Goal: Task Accomplishment & Management: Complete application form

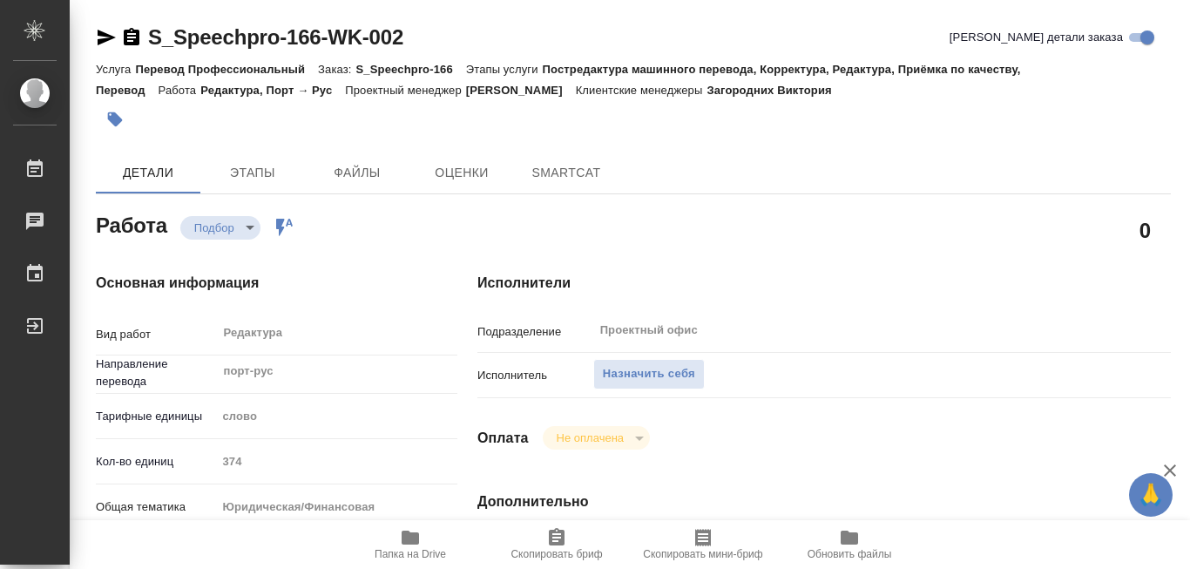
type textarea "x"
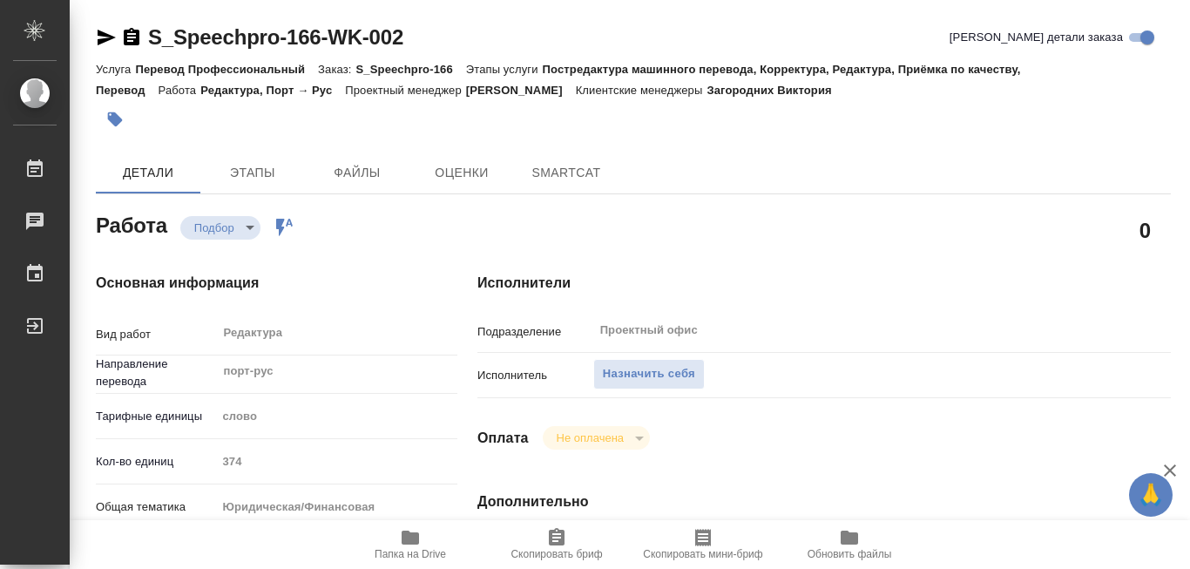
type textarea "x"
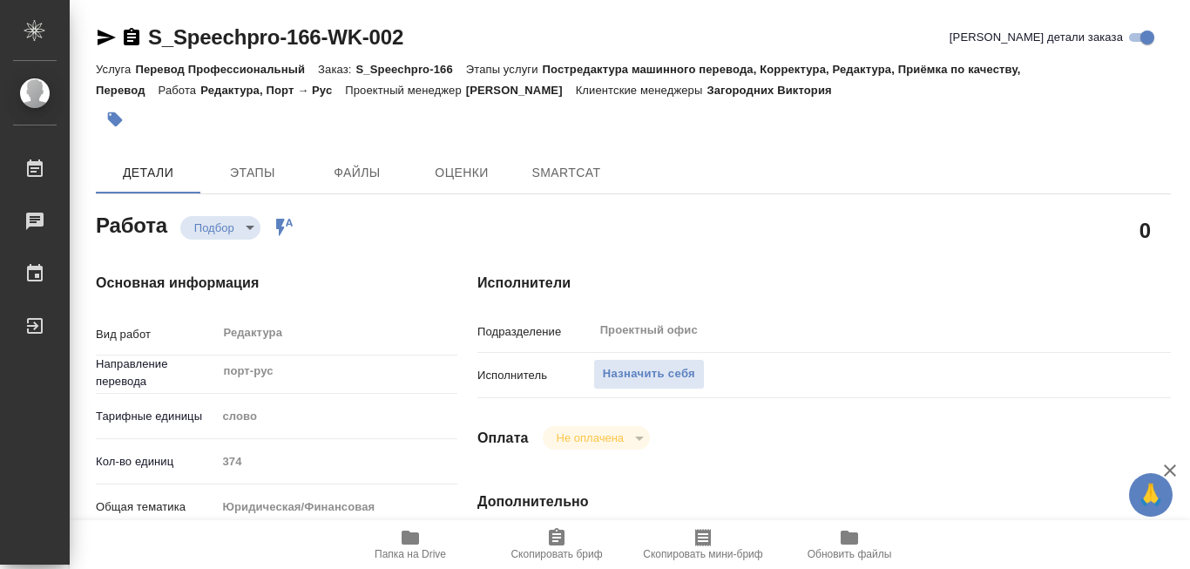
type textarea "x"
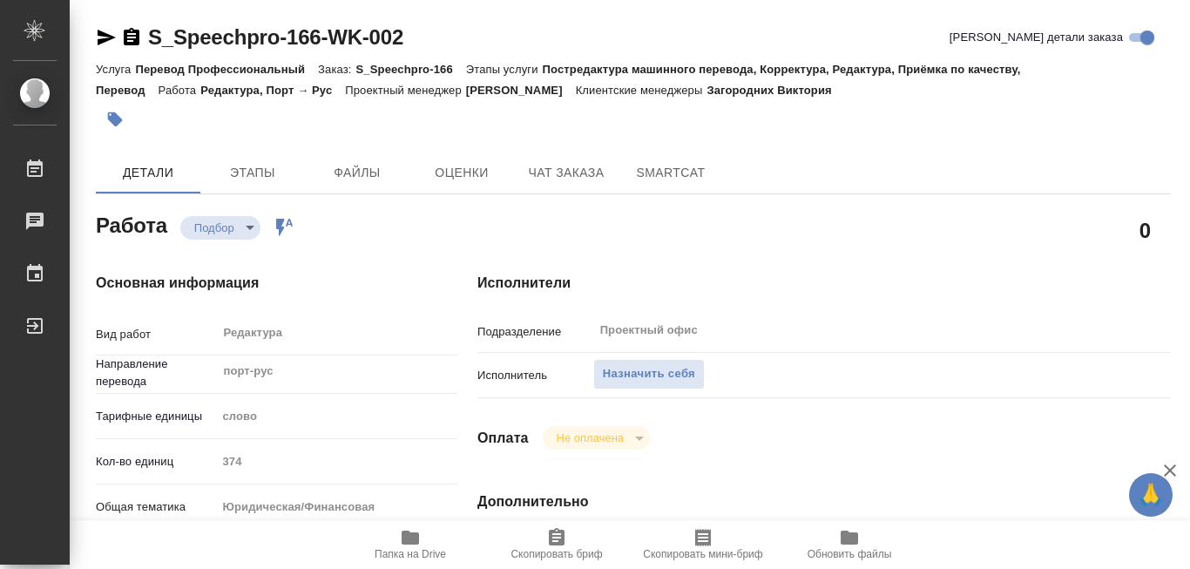
type textarea "x"
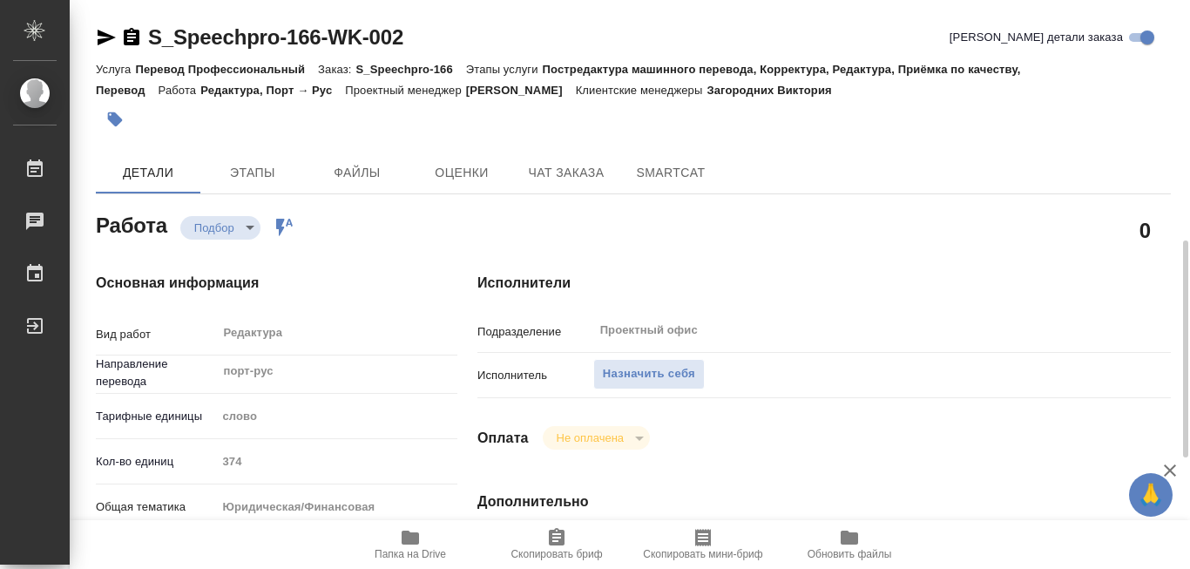
scroll to position [174, 0]
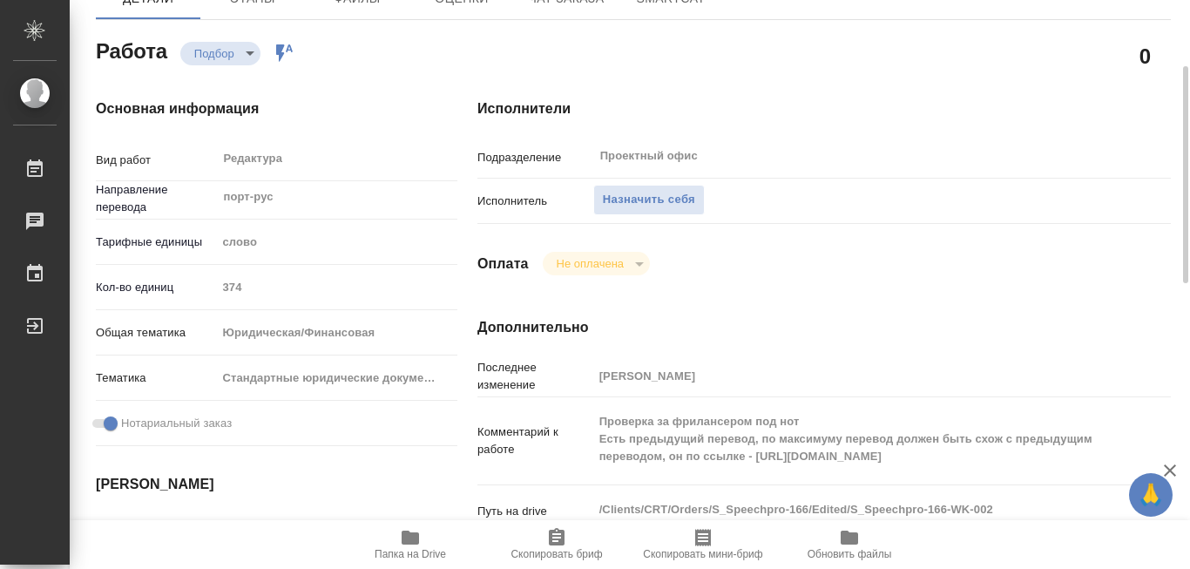
type textarea "x"
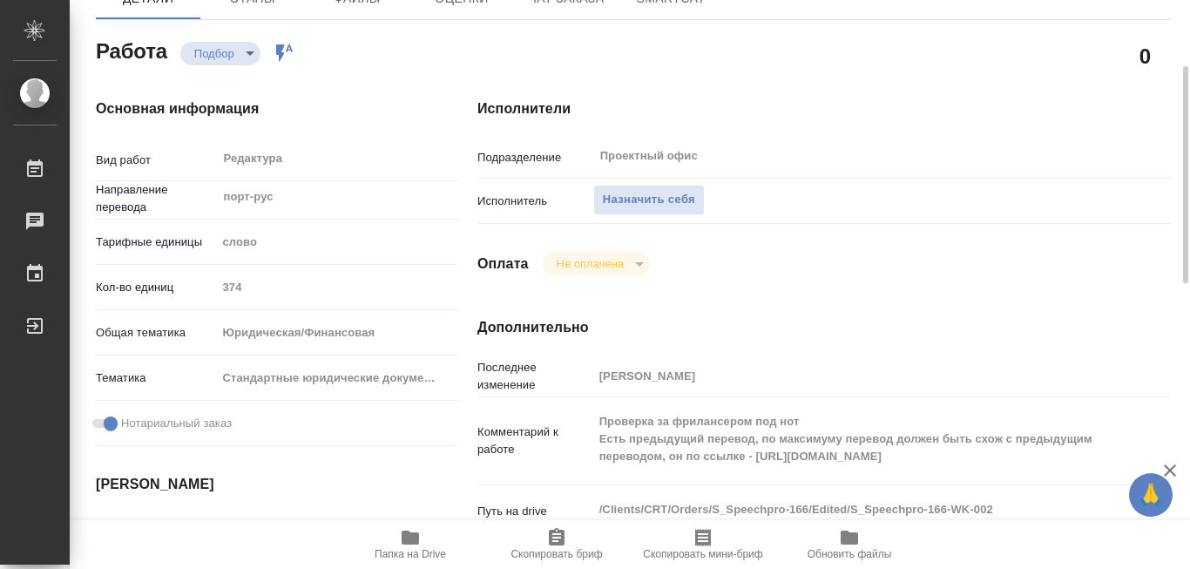
scroll to position [349, 0]
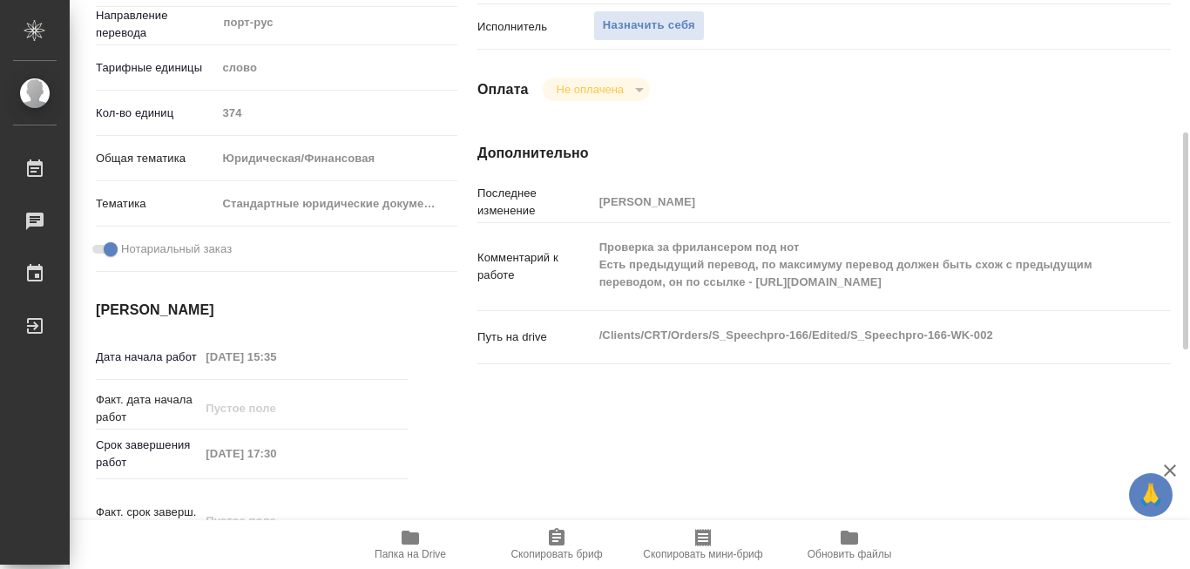
drag, startPoint x: 756, startPoint y: 290, endPoint x: 1011, endPoint y: 294, distance: 254.4
click at [1011, 294] on textarea "Проверка за фрилансером под нот Есть предыдущий перевод, по максимуму перевод д…" at bounding box center [853, 265] width 520 height 64
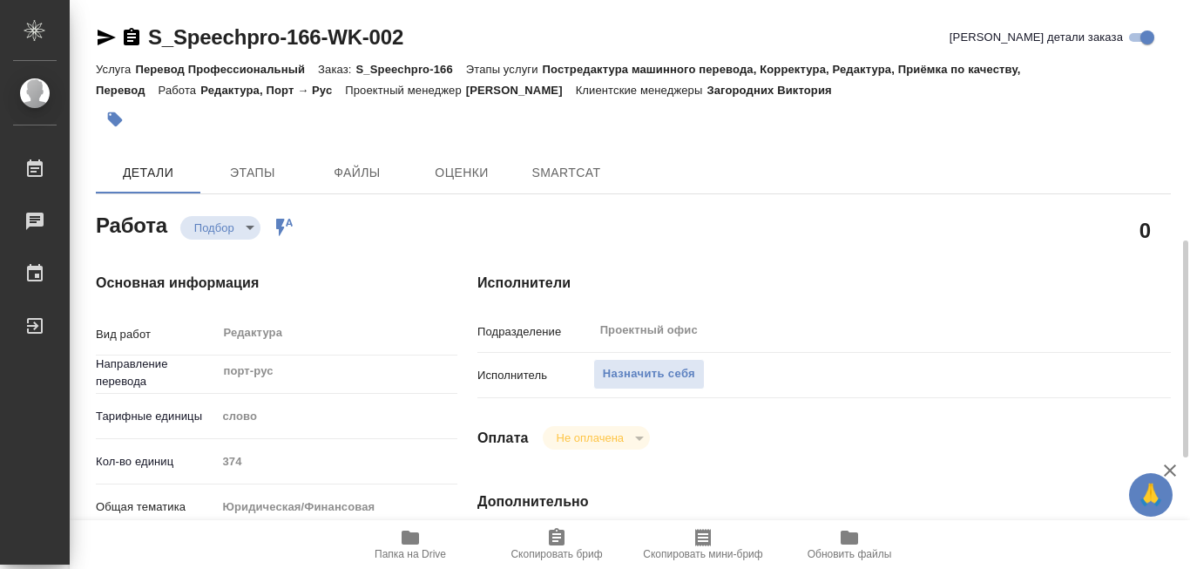
type textarea "x"
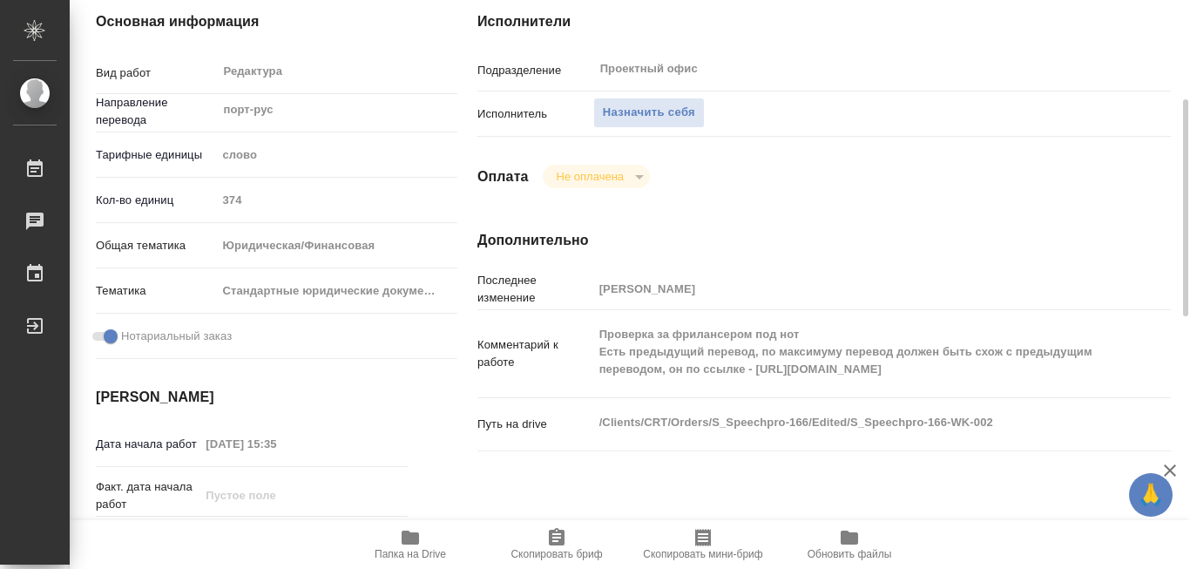
scroll to position [349, 0]
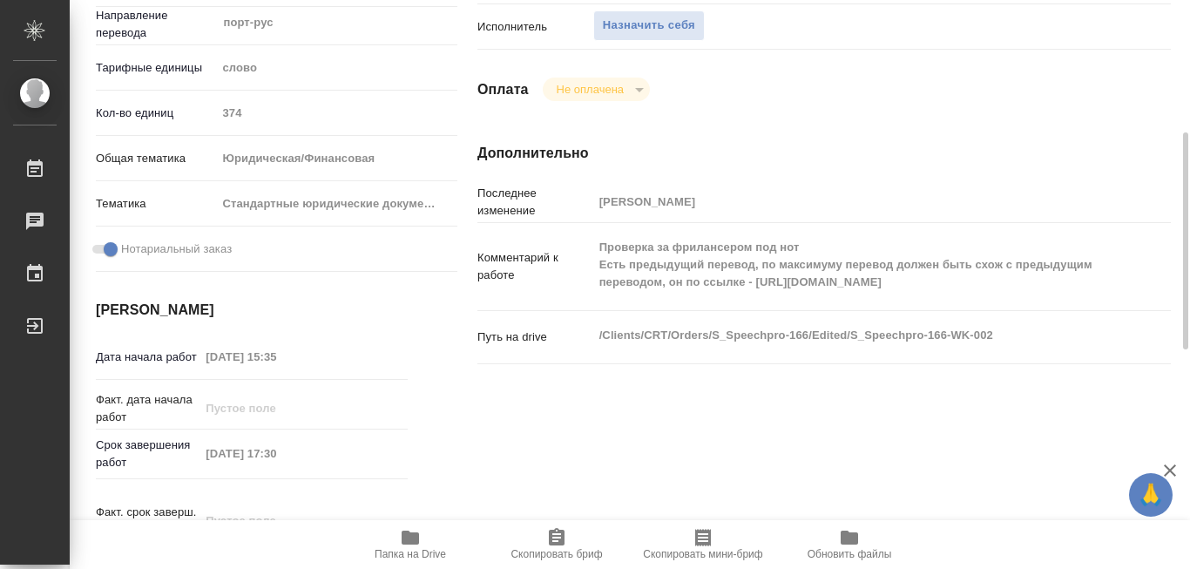
type textarea "x"
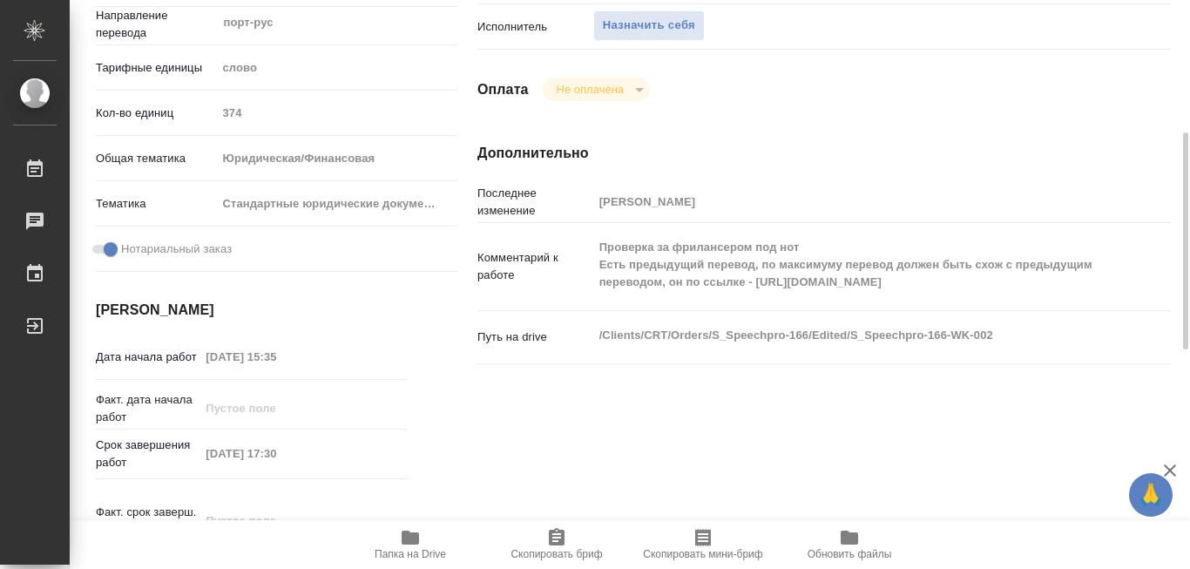
type textarea "x"
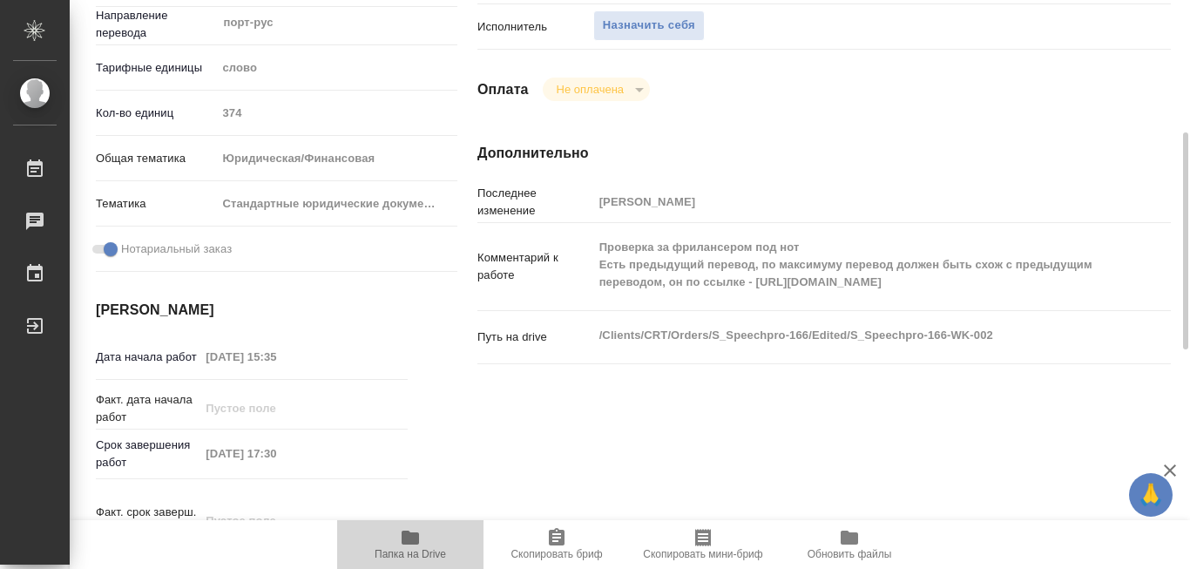
click at [411, 535] on icon "button" at bounding box center [410, 538] width 17 height 14
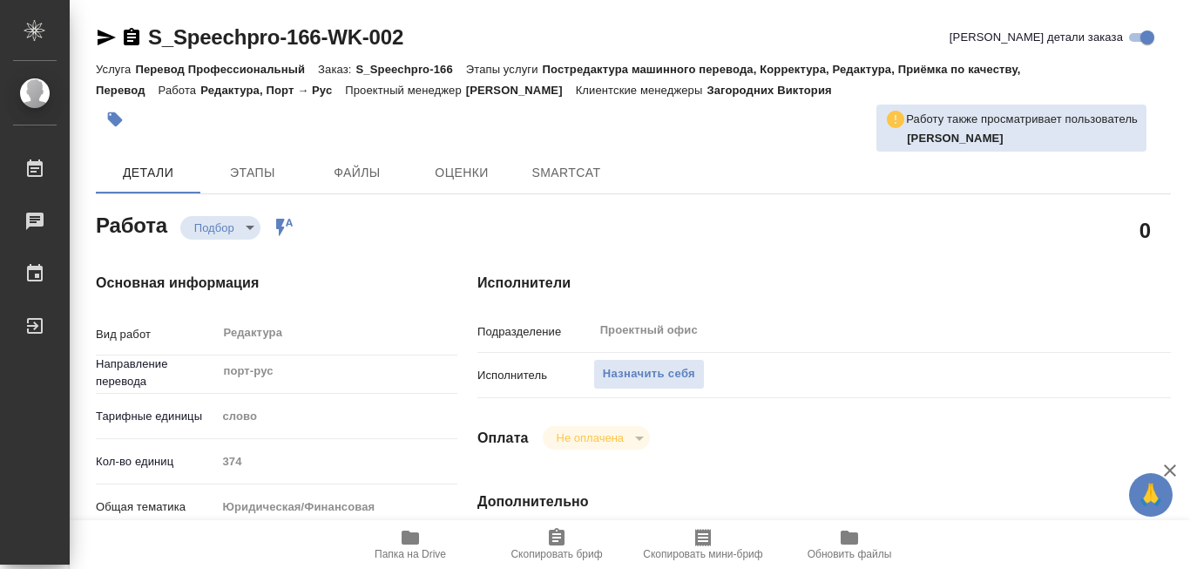
type textarea "x"
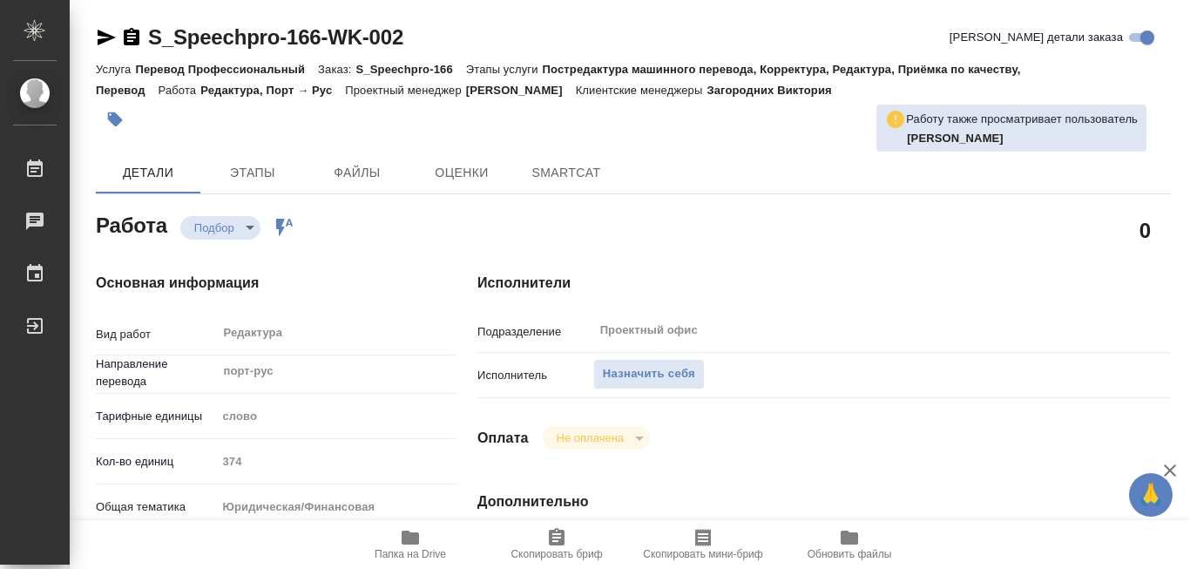
type textarea "x"
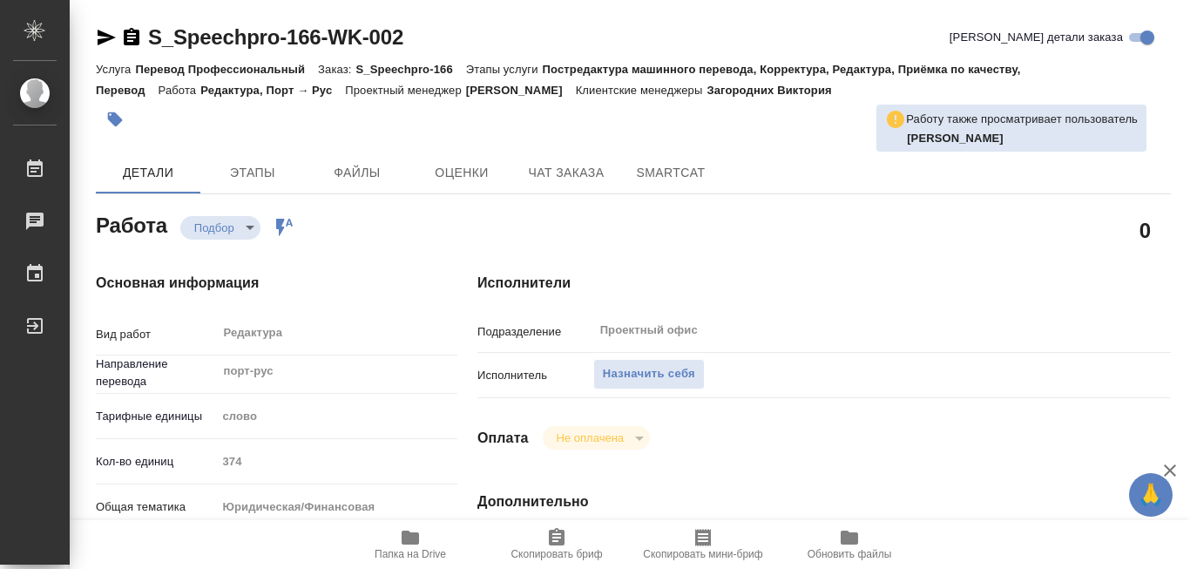
type textarea "x"
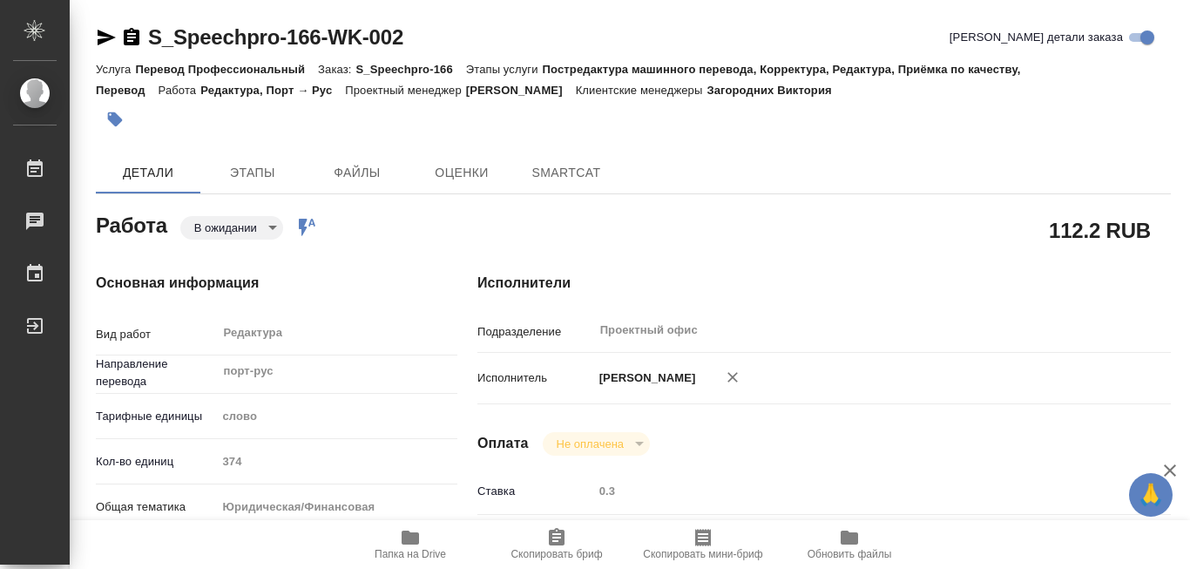
type textarea "x"
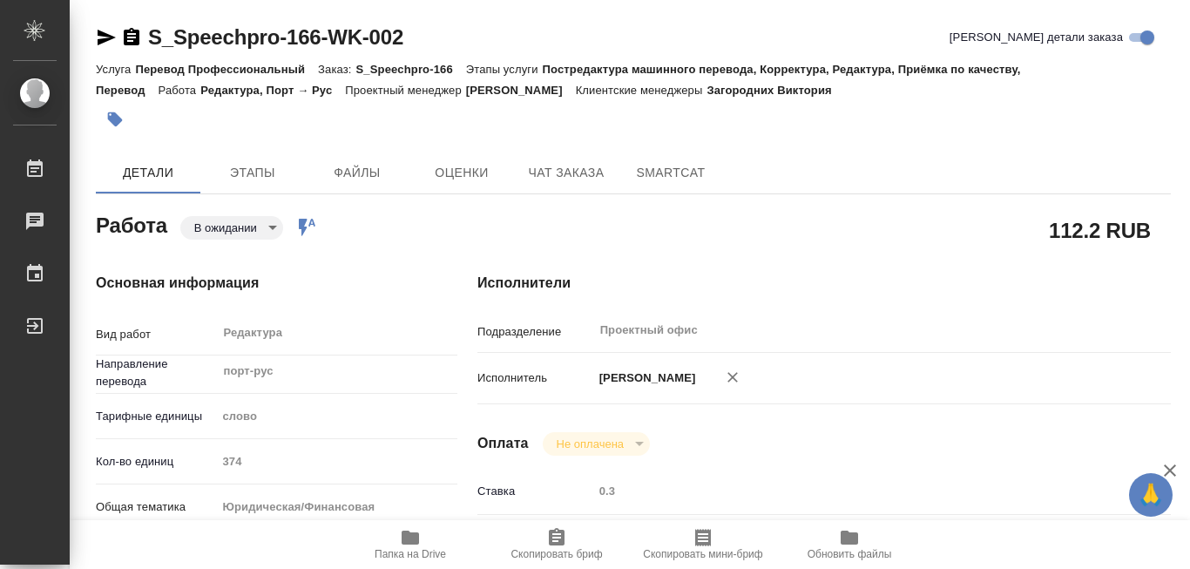
type textarea "x"
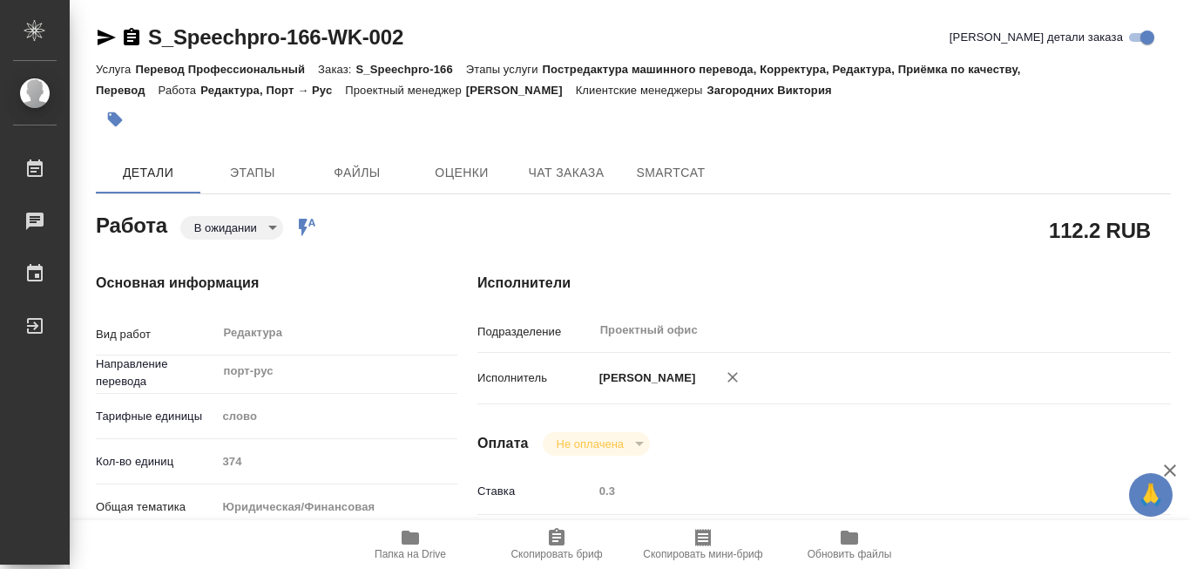
type textarea "x"
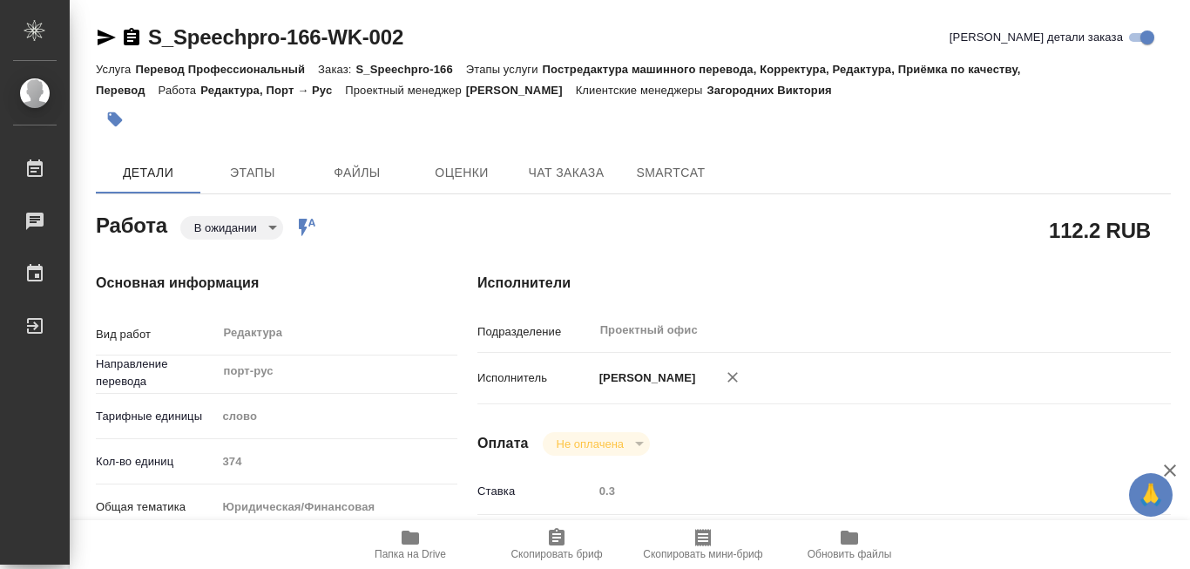
type textarea "x"
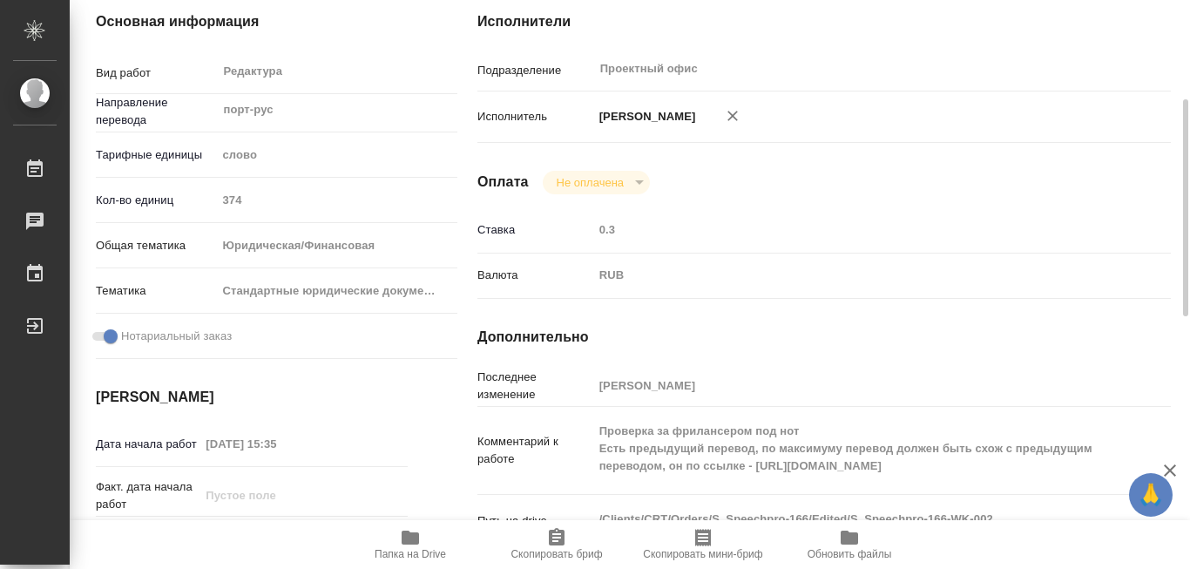
scroll to position [349, 0]
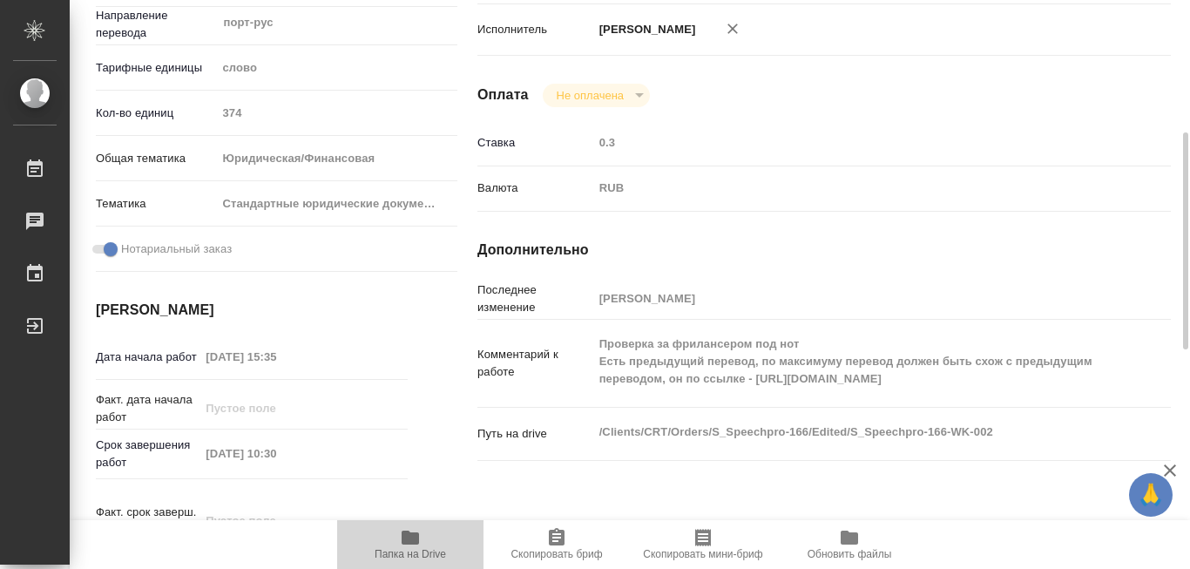
click at [415, 538] on icon "button" at bounding box center [410, 538] width 17 height 14
click at [416, 538] on icon "button" at bounding box center [410, 538] width 17 height 14
